Goal: Obtain resource: Download file/media

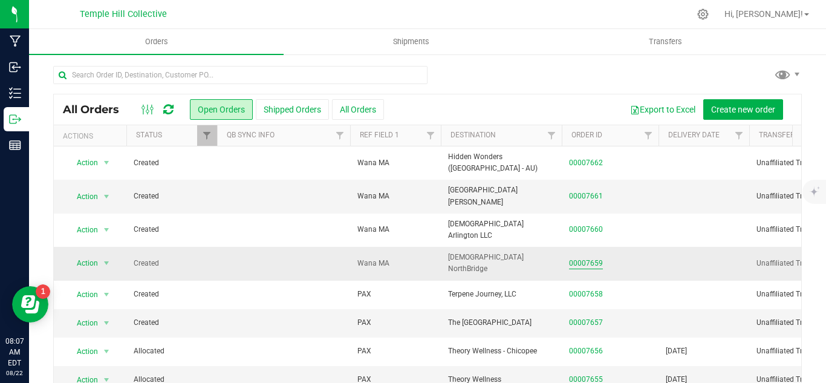
click at [584, 258] on link "00007659" at bounding box center [586, 263] width 34 height 11
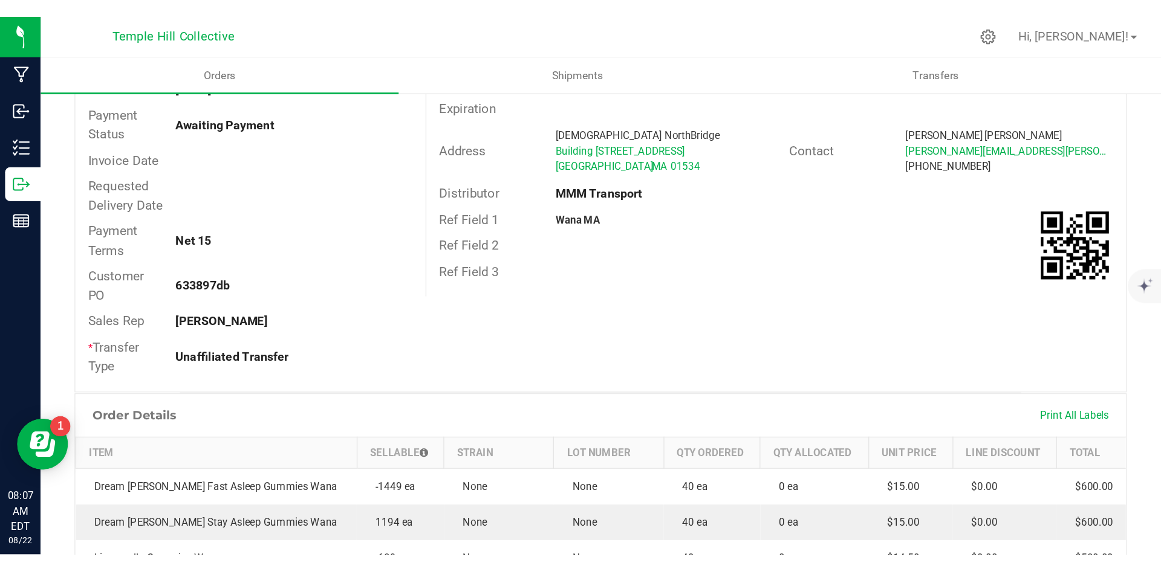
scroll to position [60, 0]
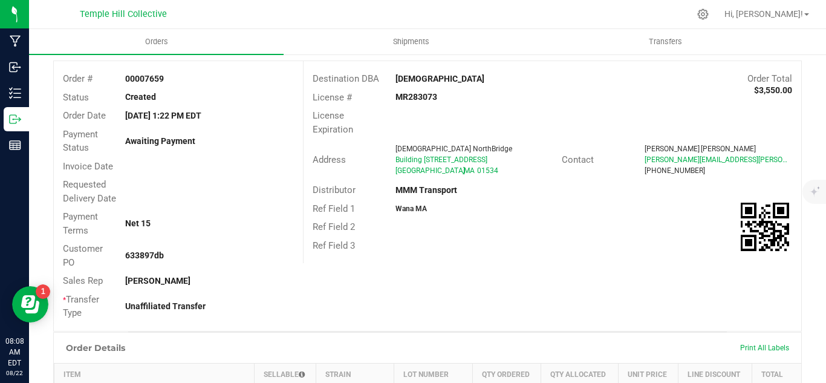
drag, startPoint x: 480, startPoint y: 171, endPoint x: 372, endPoint y: 153, distance: 108.5
click at [372, 153] on div "Address [GEOGRAPHIC_DATA] [STREET_ADDRESS]" at bounding box center [433, 159] width 258 height 37
copy div "[GEOGRAPHIC_DATA] [STREET_ADDRESS]"
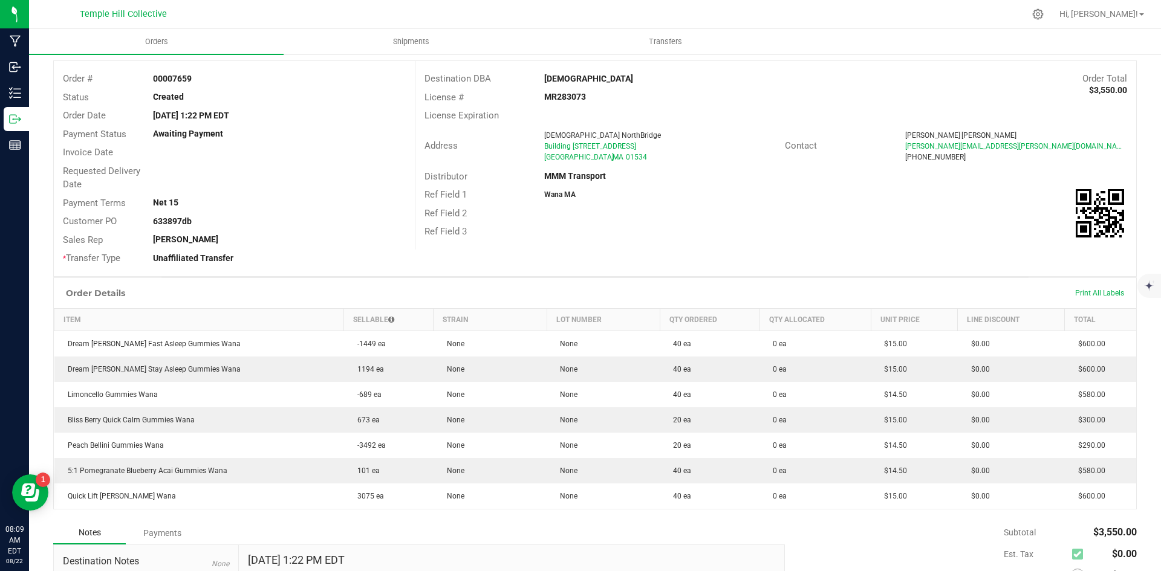
scroll to position [0, 0]
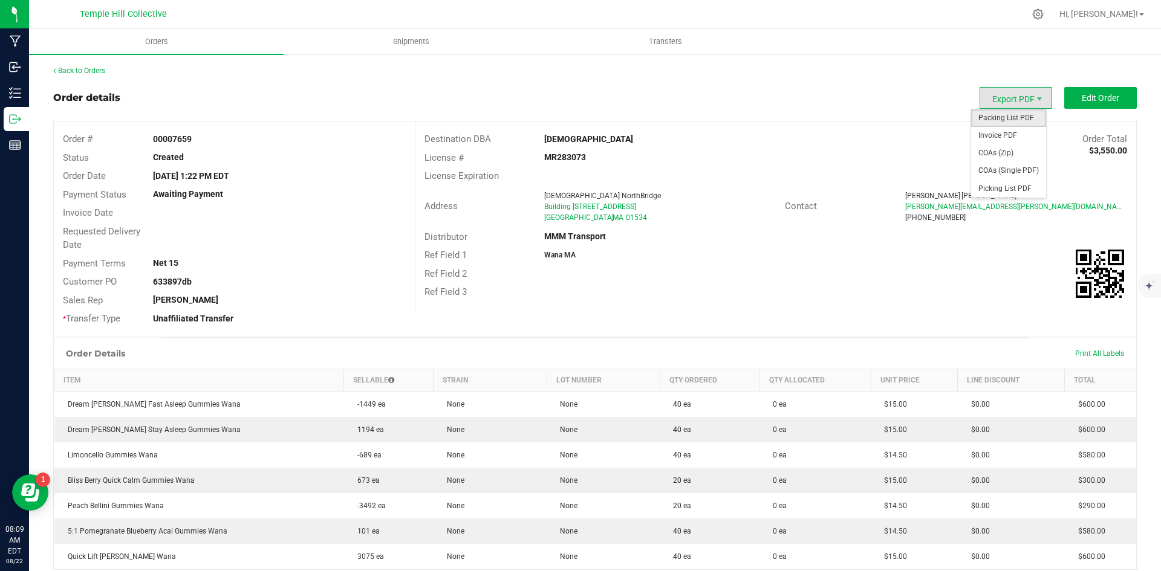
click at [825, 117] on span "Packing List PDF" at bounding box center [1008, 118] width 75 height 18
click at [65, 67] on link "Back to Orders" at bounding box center [79, 71] width 52 height 8
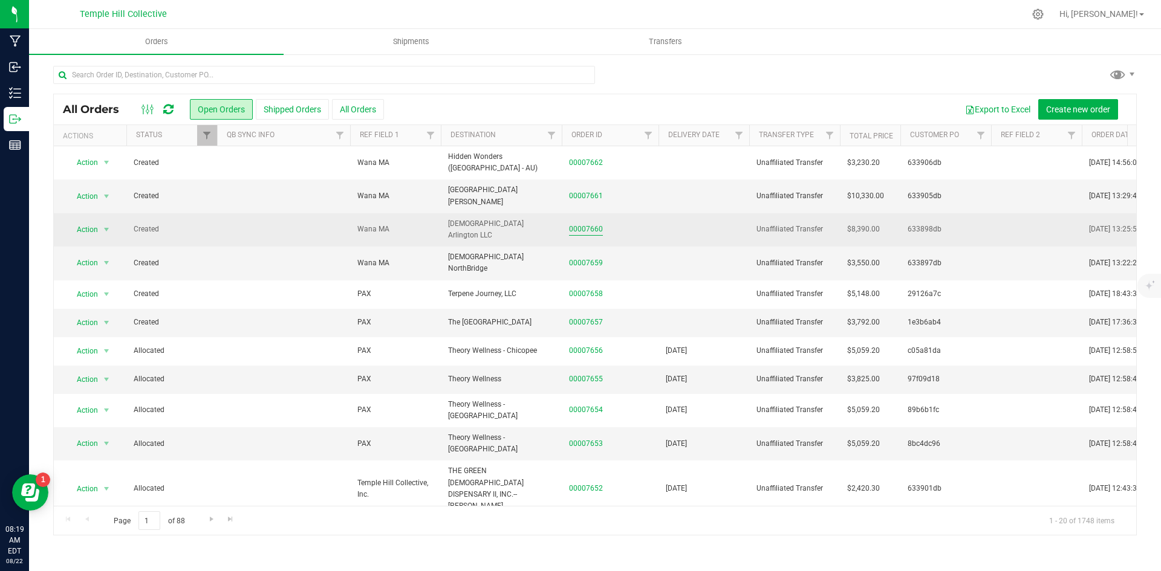
click at [579, 224] on link "00007660" at bounding box center [586, 229] width 34 height 11
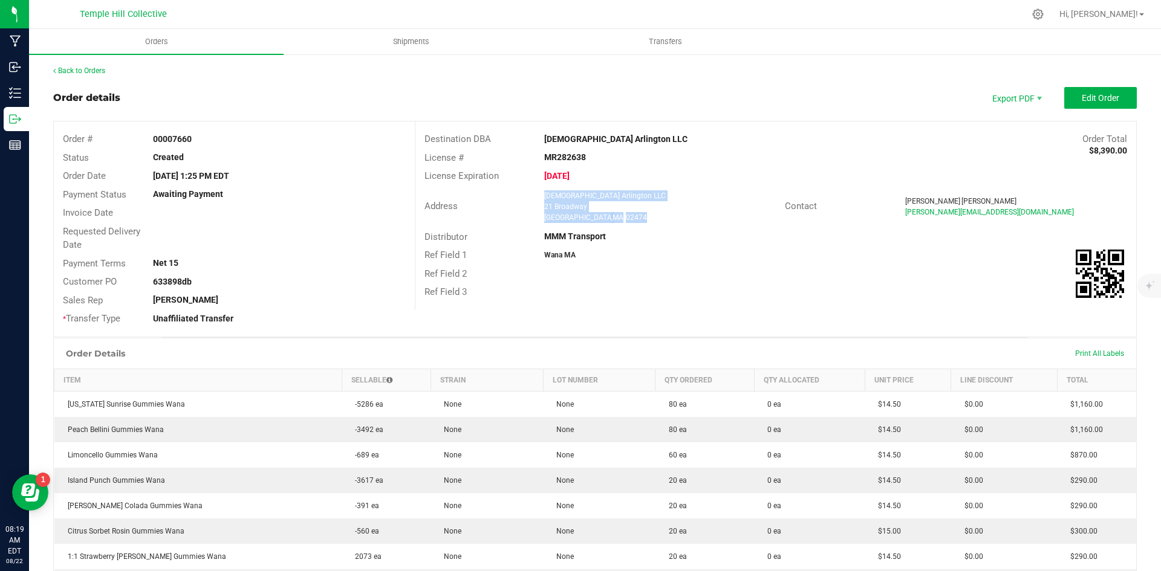
drag, startPoint x: 626, startPoint y: 217, endPoint x: 536, endPoint y: 188, distance: 94.7
click at [536, 188] on div "Address [GEOGRAPHIC_DATA] [STREET_ADDRESS]" at bounding box center [599, 206] width 369 height 37
copy ngx-name-and-address "[DEMOGRAPHIC_DATA] Arlington LLC [STREET_ADDRESS]"
drag, startPoint x: 1003, startPoint y: 113, endPoint x: 999, endPoint y: 119, distance: 6.9
click at [825, 113] on span "Packing List PDF" at bounding box center [1008, 118] width 75 height 18
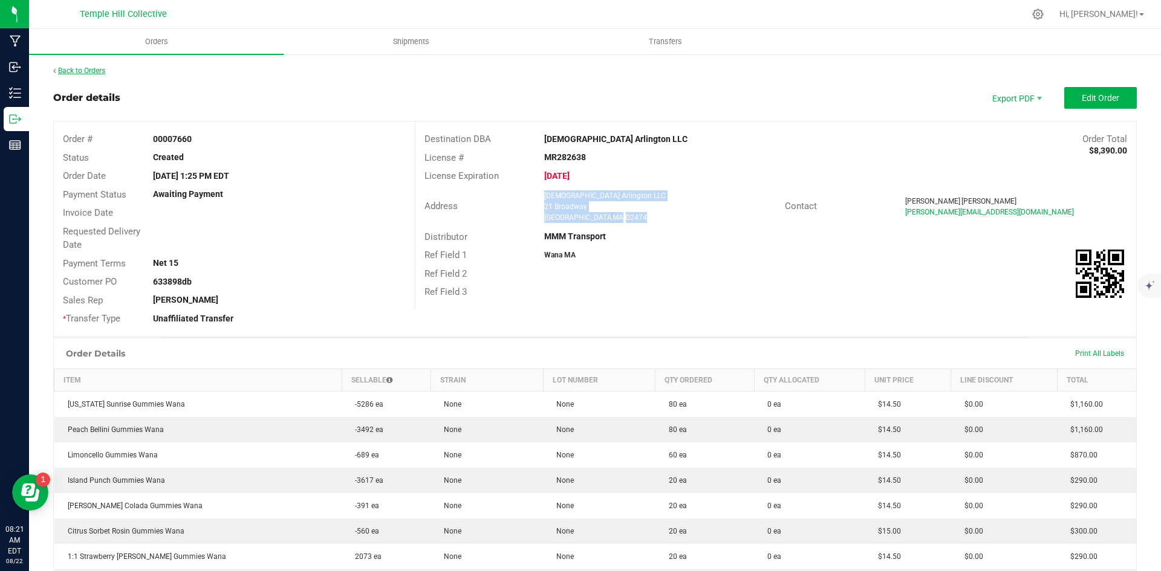
click at [62, 70] on link "Back to Orders" at bounding box center [79, 71] width 52 height 8
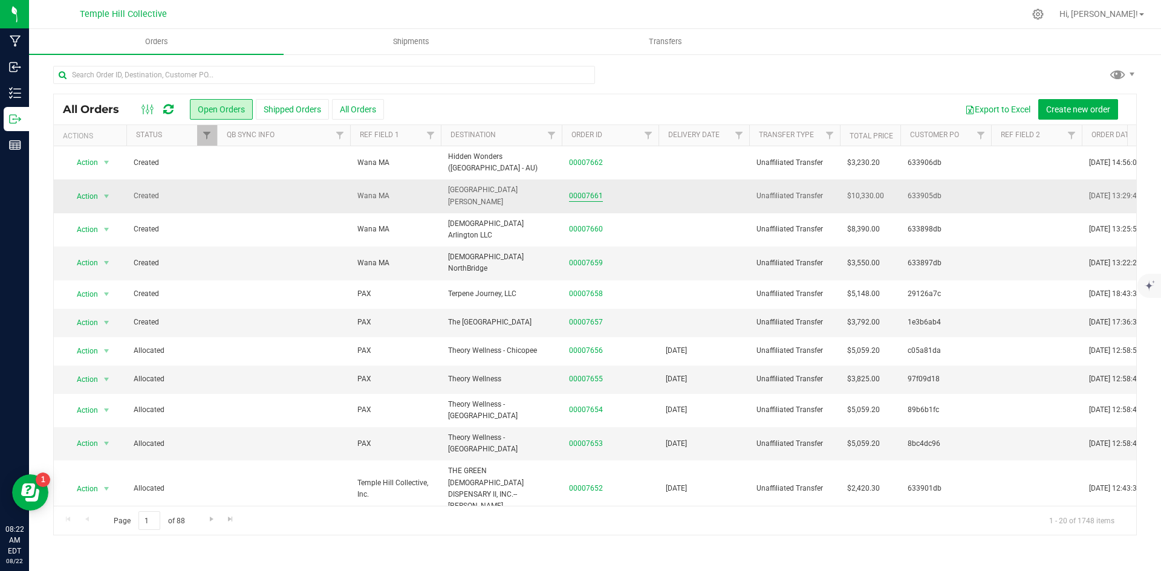
click at [588, 190] on link "00007661" at bounding box center [586, 195] width 34 height 11
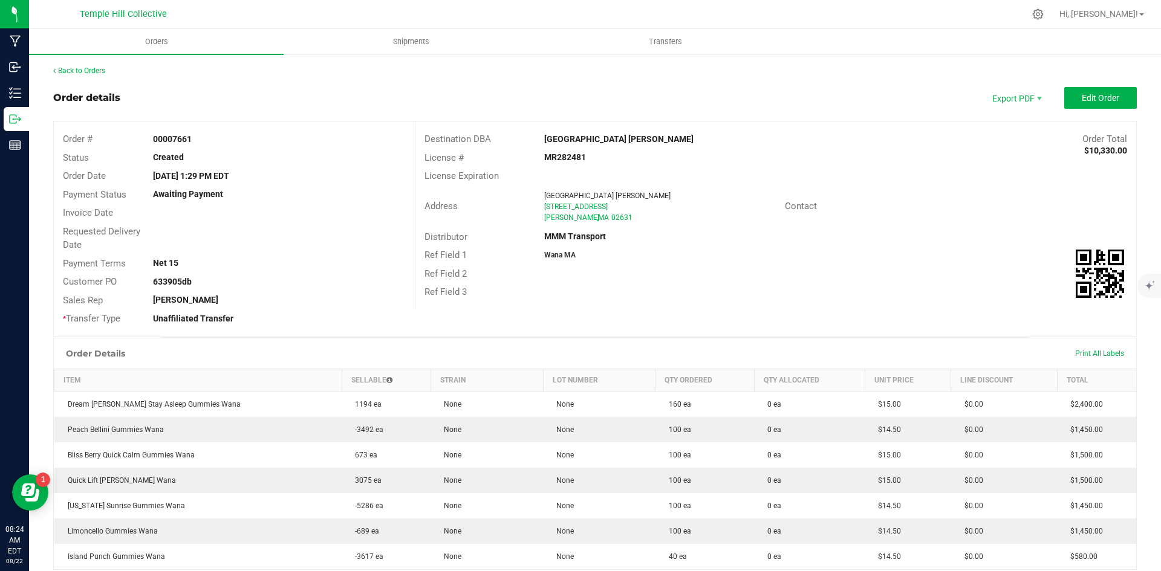
drag, startPoint x: 640, startPoint y: 221, endPoint x: 528, endPoint y: 204, distance: 113.1
click at [528, 204] on div "Address [GEOGRAPHIC_DATA][PERSON_NAME] [STREET_ADDRESS][PERSON_NAME]" at bounding box center [599, 206] width 369 height 37
copy div "[GEOGRAPHIC_DATA][PERSON_NAME] [STREET_ADDRESS][PERSON_NAME]"
click at [825, 115] on span "Packing List PDF" at bounding box center [1008, 118] width 75 height 18
click at [93, 71] on link "Back to Orders" at bounding box center [79, 71] width 52 height 8
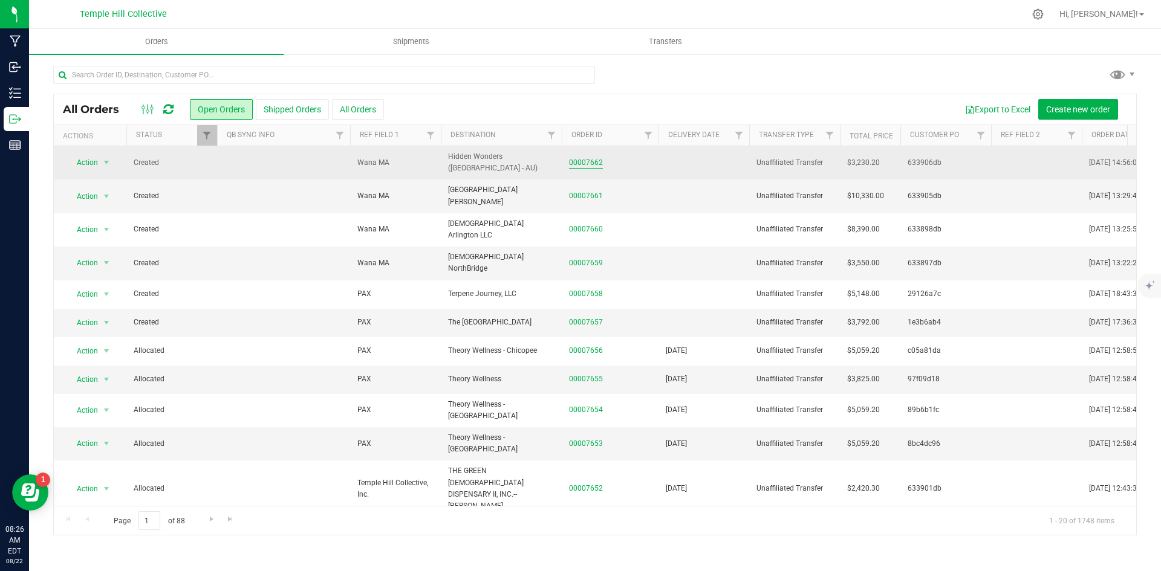
click at [577, 158] on link "00007662" at bounding box center [586, 162] width 34 height 11
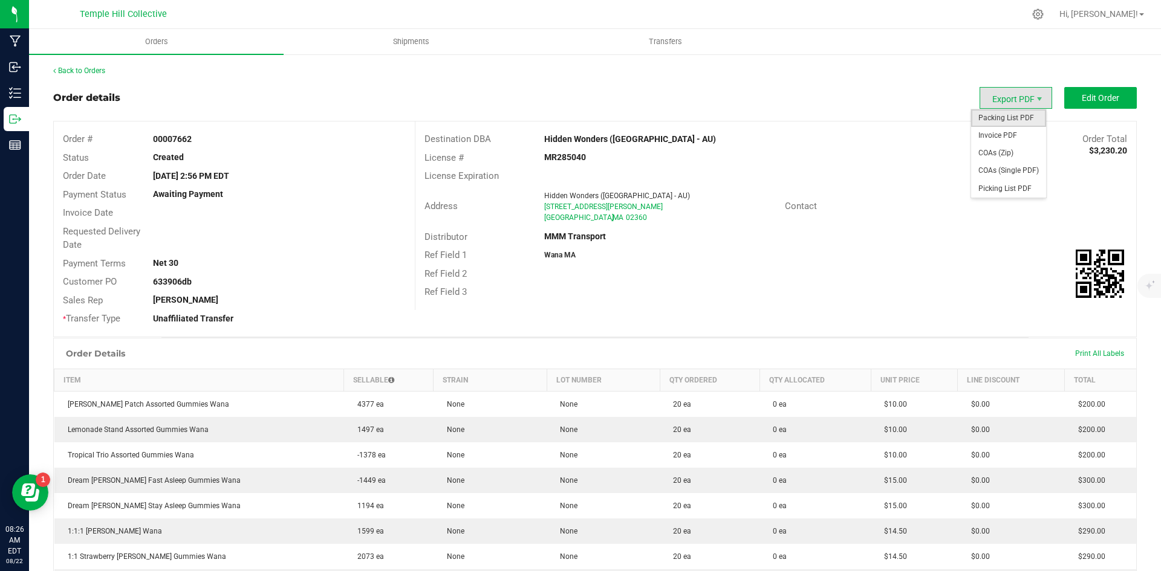
click at [825, 120] on span "Packing List PDF" at bounding box center [1008, 118] width 75 height 18
drag, startPoint x: 642, startPoint y: 223, endPoint x: 569, endPoint y: 210, distance: 73.6
click at [523, 190] on div "Address Hidden Wonders ([GEOGRAPHIC_DATA] - AU) [STREET_ADDRESS][PERSON_NAME]" at bounding box center [599, 206] width 369 height 37
click at [825, 117] on span "Packing List PDF" at bounding box center [1008, 118] width 75 height 18
click at [62, 70] on link "Back to Orders" at bounding box center [79, 71] width 52 height 8
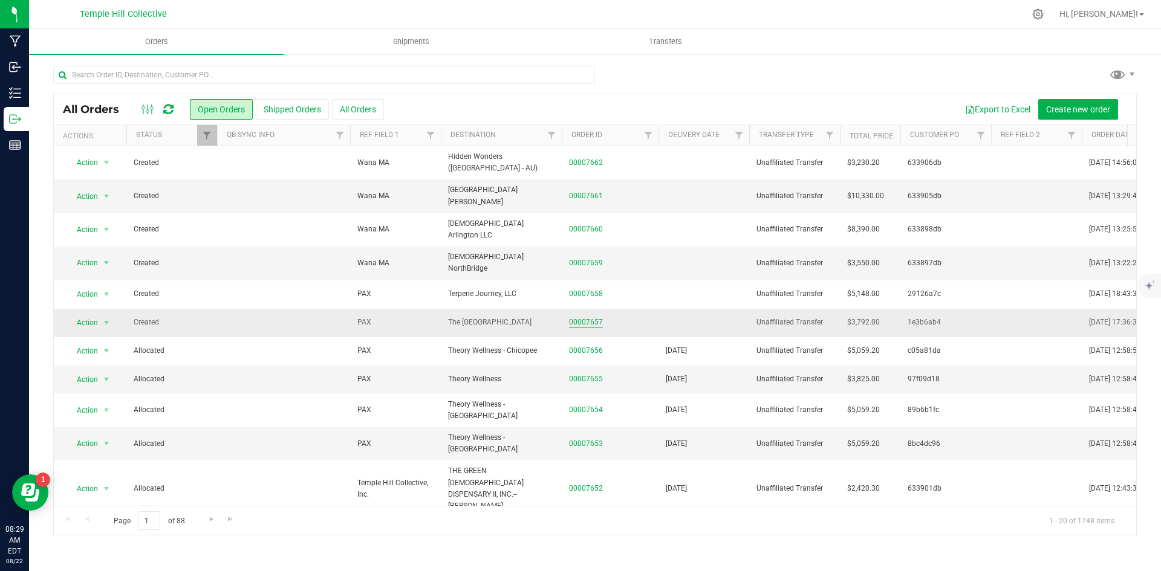
click at [577, 317] on link "00007657" at bounding box center [586, 322] width 34 height 11
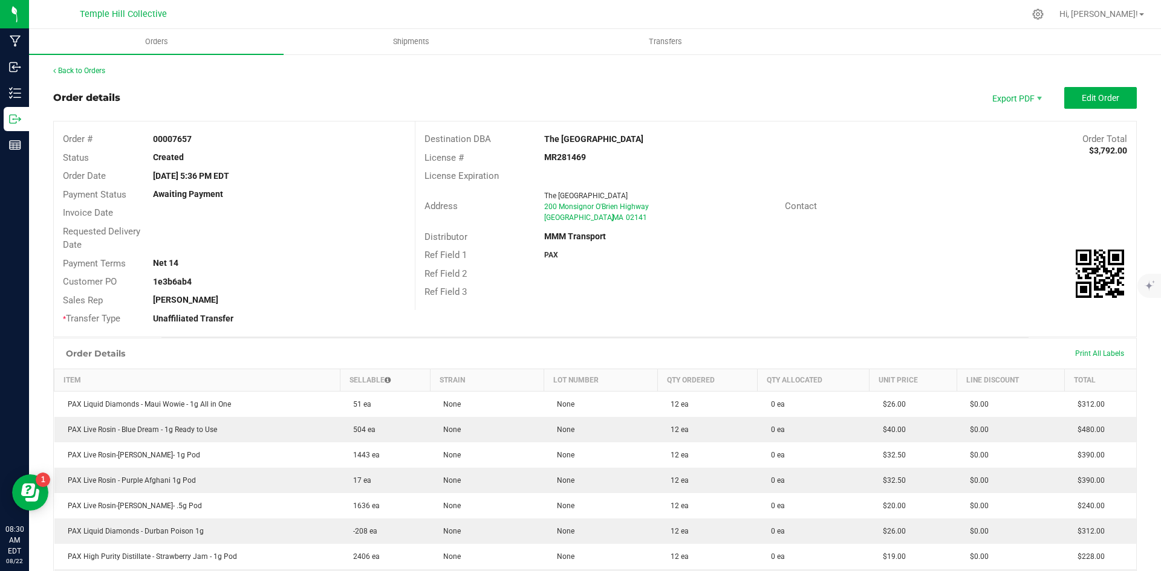
drag, startPoint x: 634, startPoint y: 221, endPoint x: 490, endPoint y: 200, distance: 146.1
click at [490, 200] on div "Address The [GEOGRAPHIC_DATA][STREET_ADDRESS]" at bounding box center [599, 206] width 369 height 37
copy div "The Boston Garden [STREET_ADDRESS]"
click at [825, 114] on span "Packing List PDF" at bounding box center [1008, 118] width 75 height 18
click at [68, 71] on link "Back to Orders" at bounding box center [79, 71] width 52 height 8
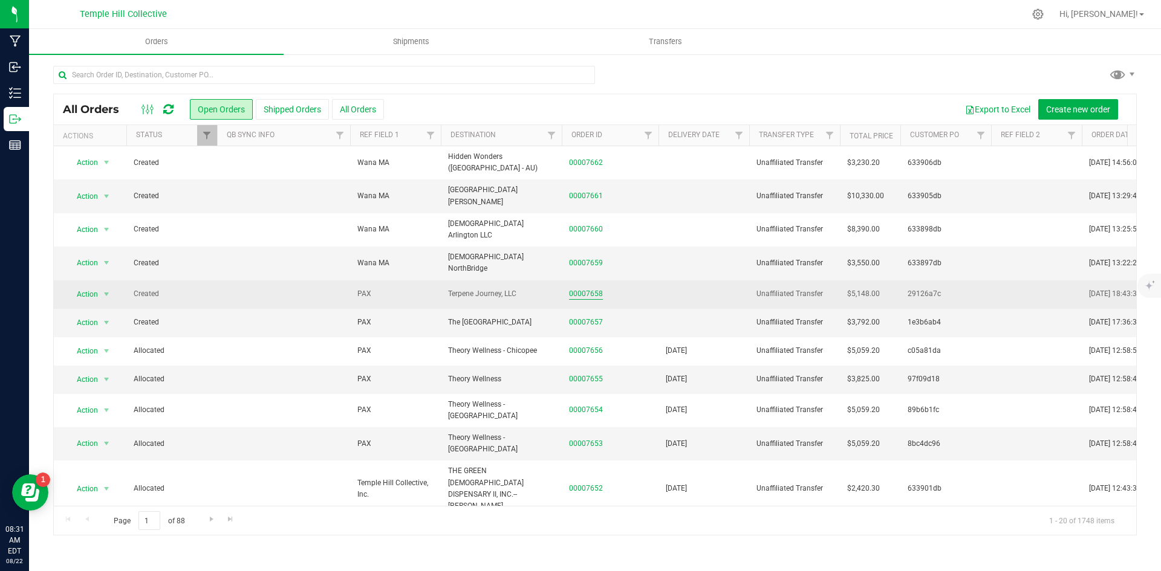
click at [578, 288] on link "00007658" at bounding box center [586, 293] width 34 height 11
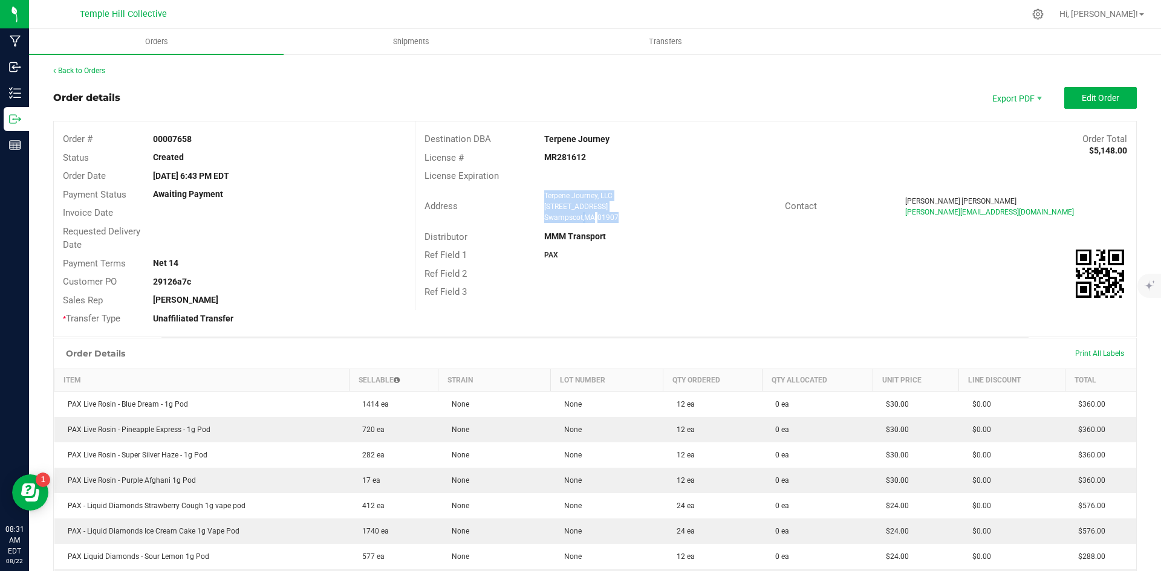
drag, startPoint x: 639, startPoint y: 218, endPoint x: 535, endPoint y: 189, distance: 108.1
click at [535, 189] on div "Address Terpene Journey, LLC [STREET_ADDRESS]" at bounding box center [599, 206] width 369 height 37
copy ngx-name-and-address "Terpene Journey, LLC [STREET_ADDRESS]"
click at [825, 120] on span "Packing List PDF" at bounding box center [1008, 118] width 75 height 18
